Goal: Browse casually

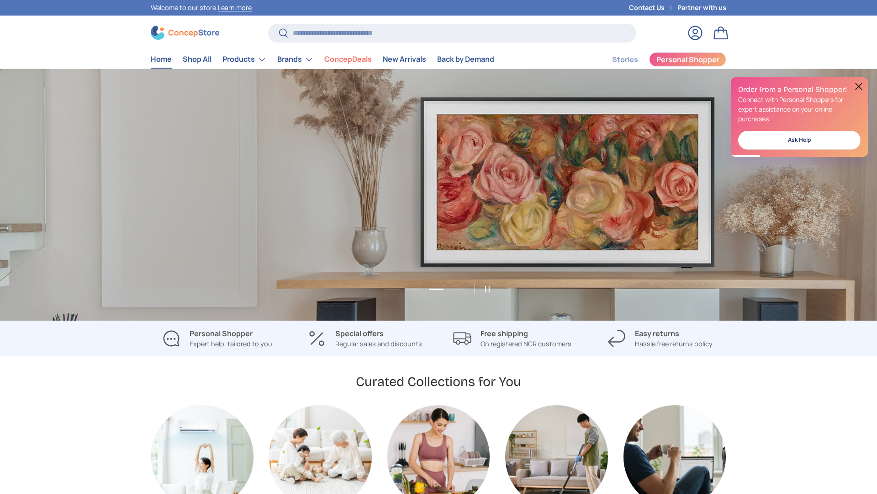
scroll to position [0, 1755]
